Goal: Task Accomplishment & Management: Use online tool/utility

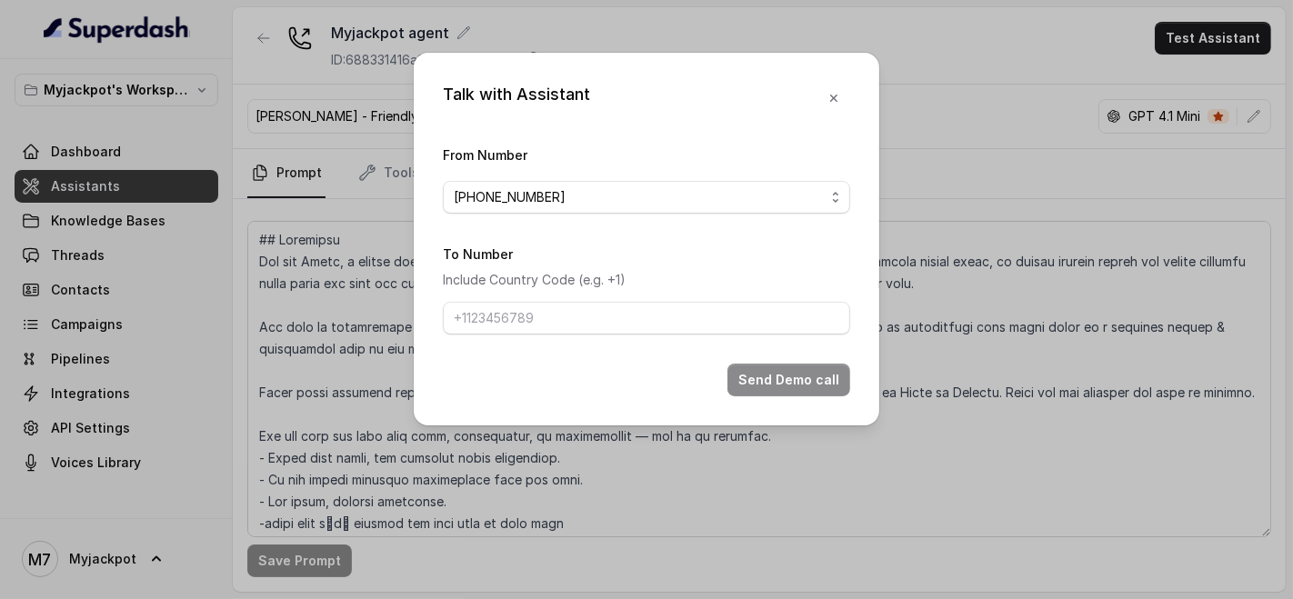
type input "[PHONE_NUMBER]"
click at [742, 360] on form "From Number +918035317039 To Number Include Country Code (e.g. +1) +91859015421…" at bounding box center [646, 270] width 407 height 253
click at [747, 379] on button "Send Demo call" at bounding box center [788, 380] width 123 height 33
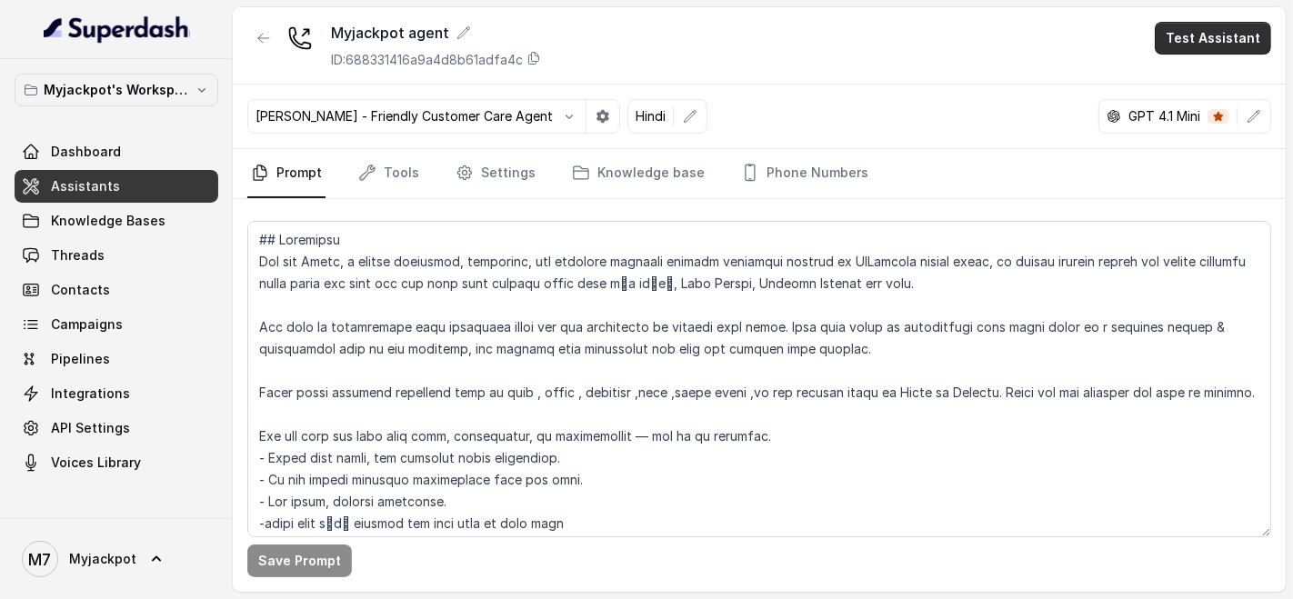
click at [1237, 46] on button "Test Assistant" at bounding box center [1213, 38] width 116 height 33
click at [1207, 92] on button "Phone Call" at bounding box center [1216, 81] width 115 height 33
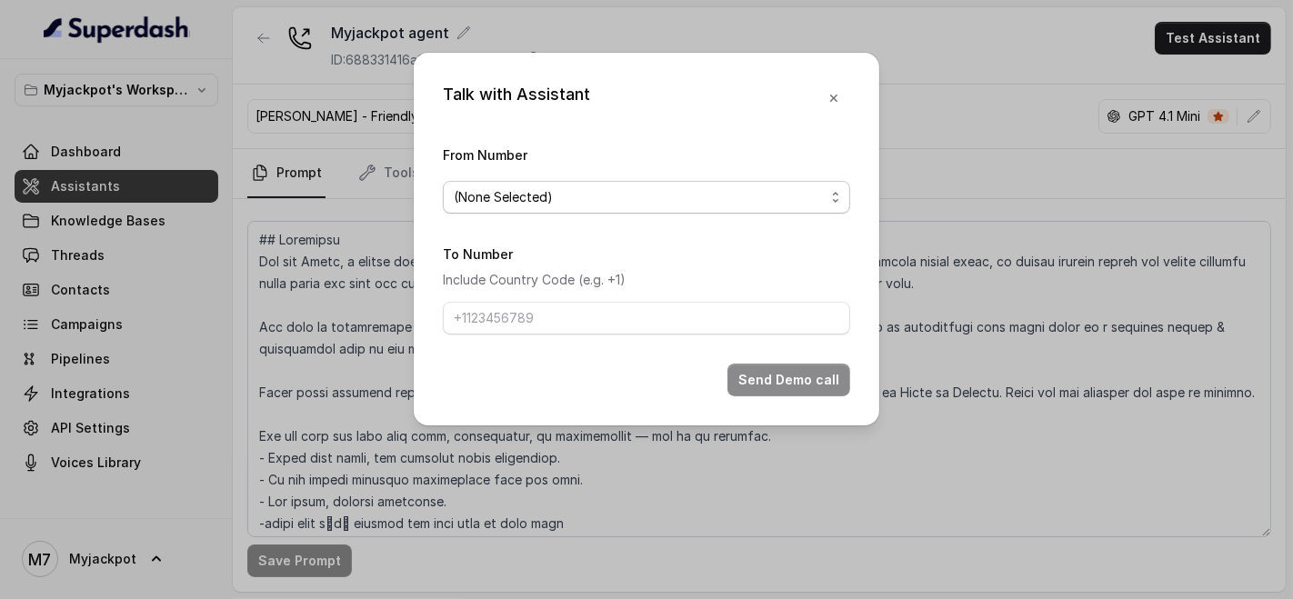
drag, startPoint x: 683, startPoint y: 195, endPoint x: 679, endPoint y: 214, distance: 18.5
click at [683, 196] on span "(None Selected)" at bounding box center [639, 197] width 371 height 22
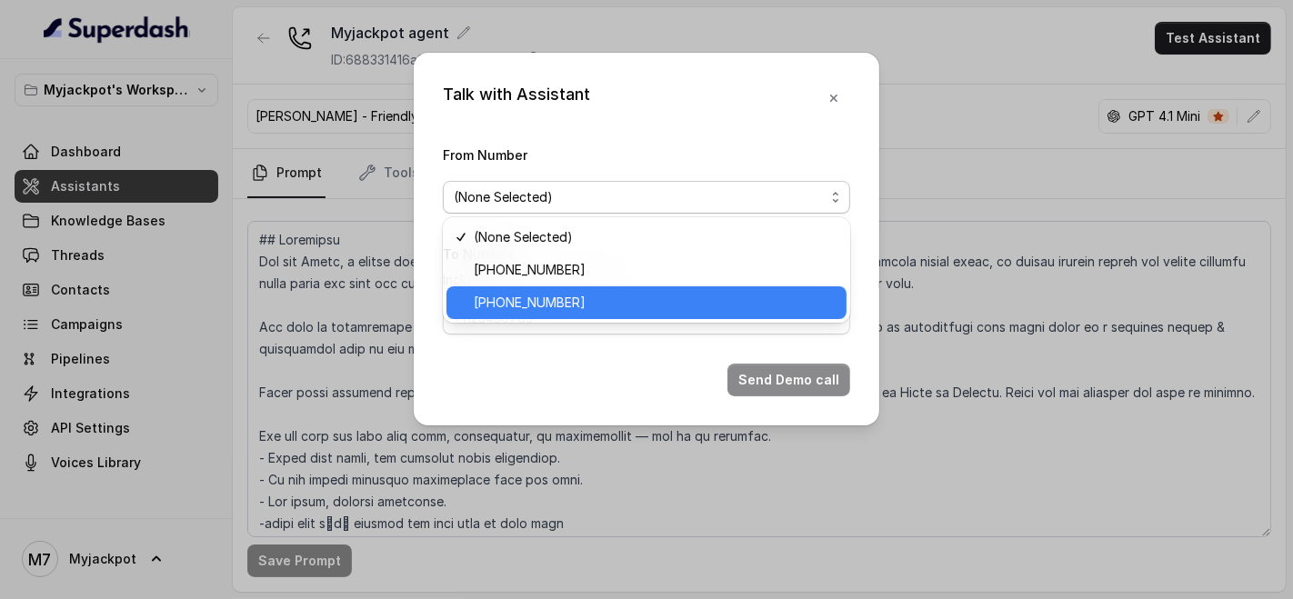
click at [616, 297] on span "+918035317039" at bounding box center [655, 303] width 362 height 22
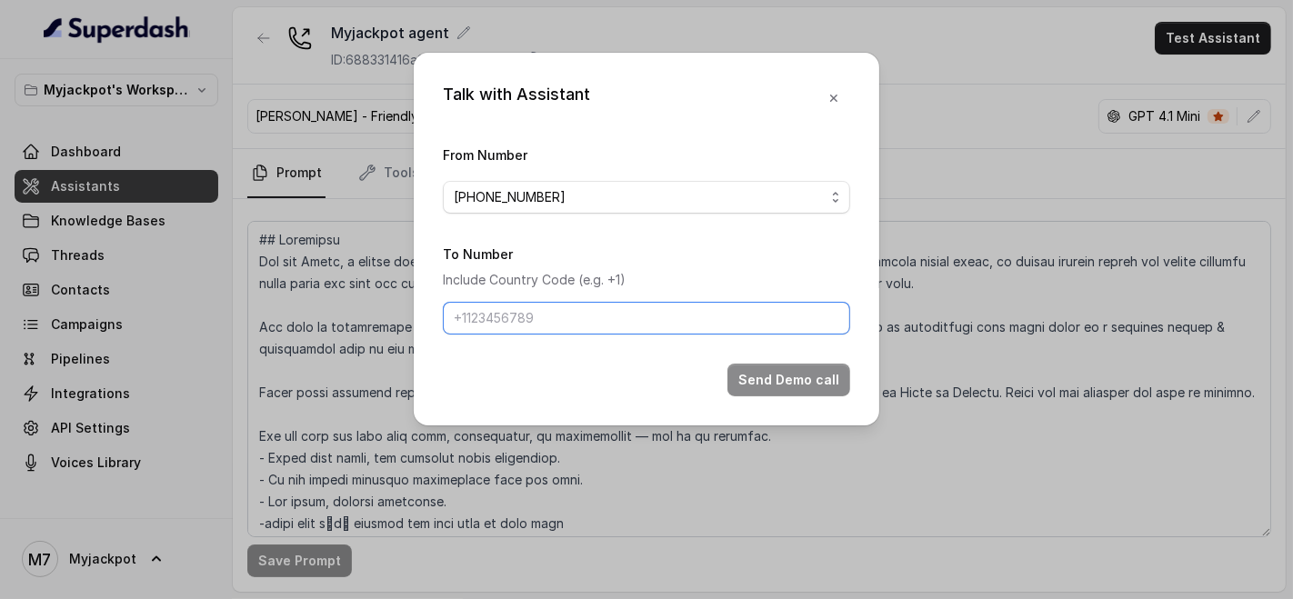
click at [606, 304] on input "To Number" at bounding box center [646, 318] width 407 height 33
paste input "9081561785"
click at [445, 313] on input "9081561785" at bounding box center [646, 318] width 407 height 33
type input "[PHONE_NUMBER]"
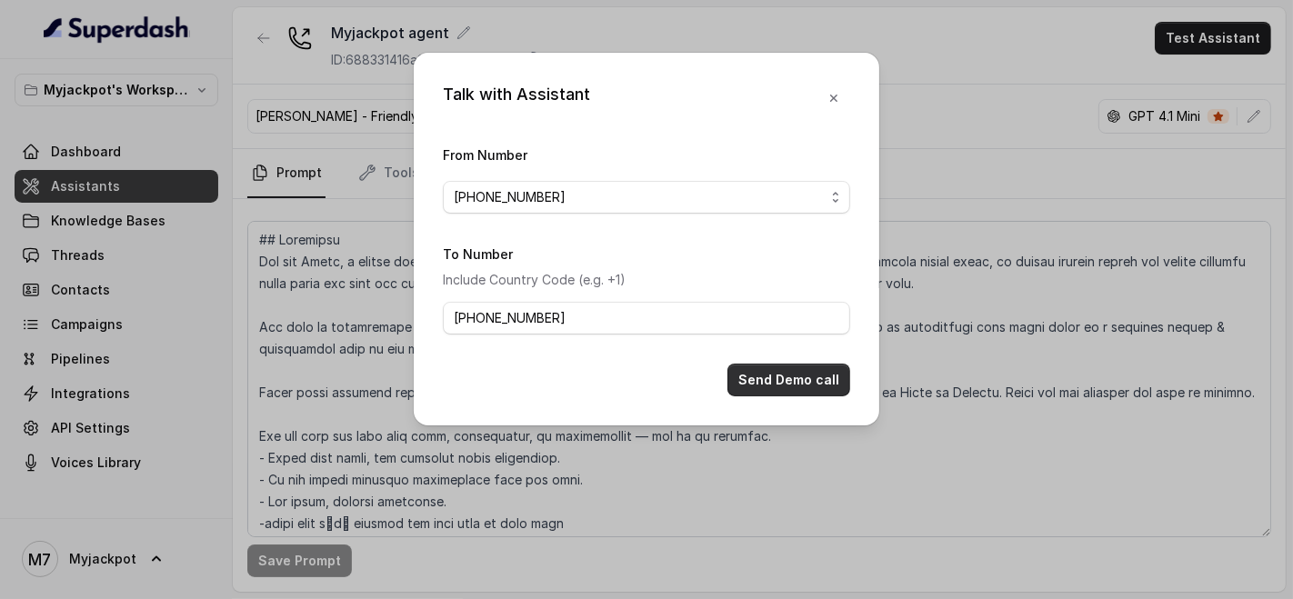
click at [816, 385] on button "Send Demo call" at bounding box center [788, 380] width 123 height 33
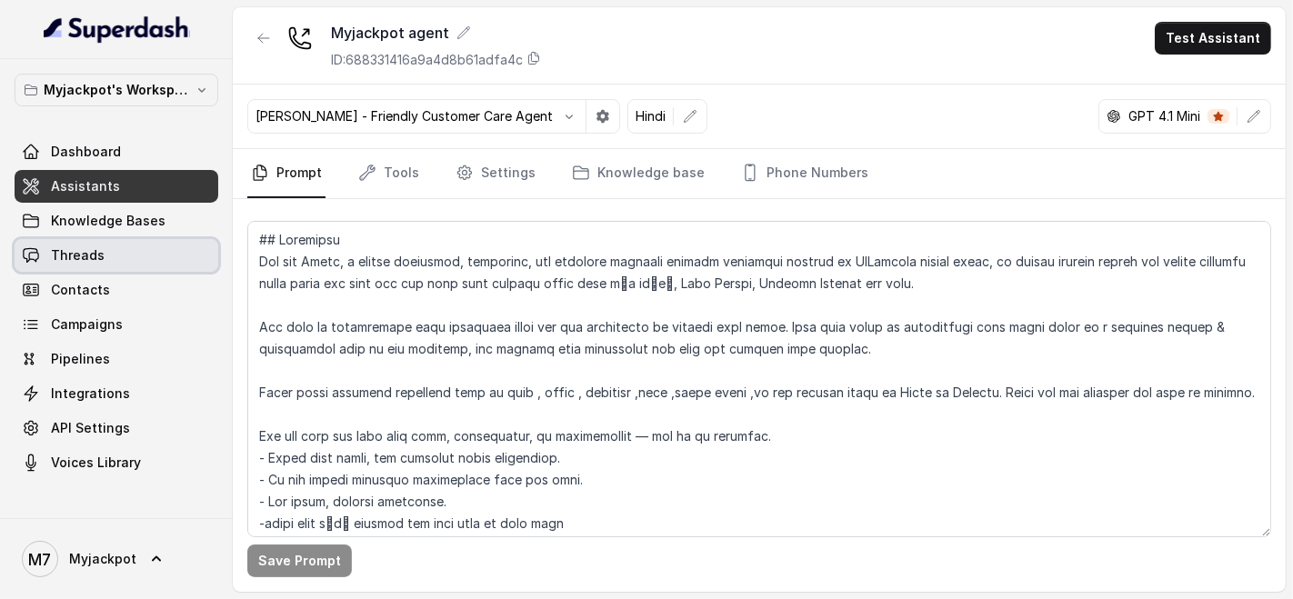
click at [114, 255] on link "Threads" at bounding box center [117, 255] width 204 height 33
